Goal: Find specific page/section: Find specific page/section

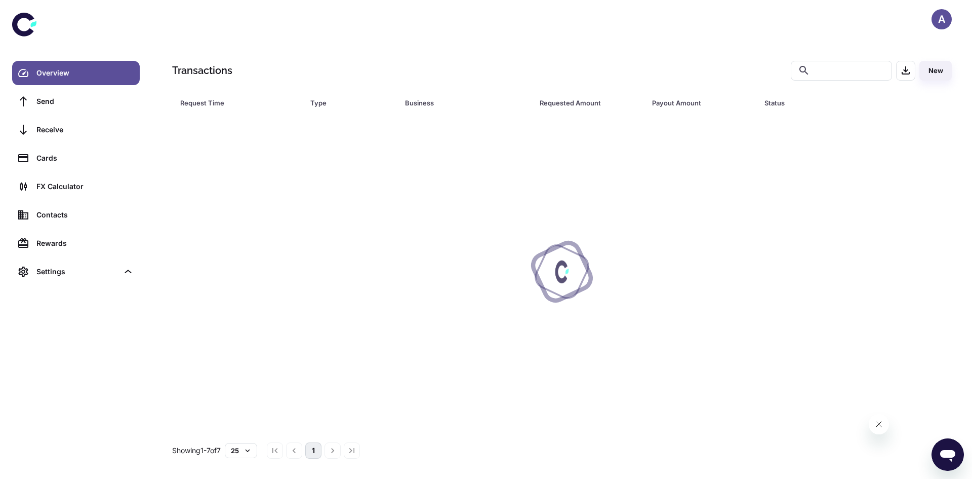
click at [27, 22] on icon at bounding box center [24, 24] width 24 height 24
